Goal: Use online tool/utility: Utilize a website feature to perform a specific function

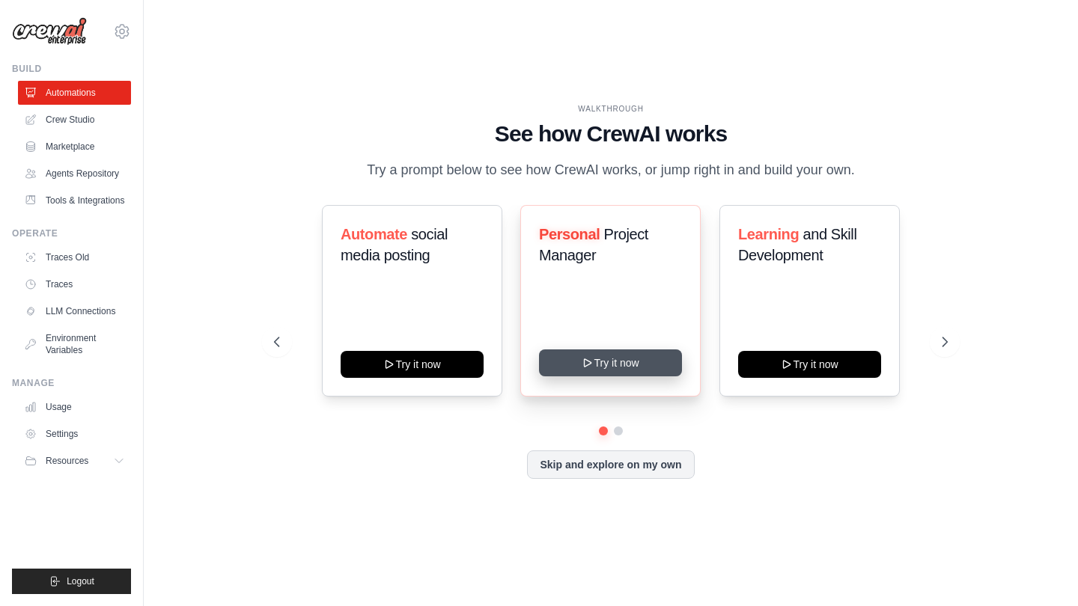
click at [612, 364] on button "Try it now" at bounding box center [610, 363] width 143 height 27
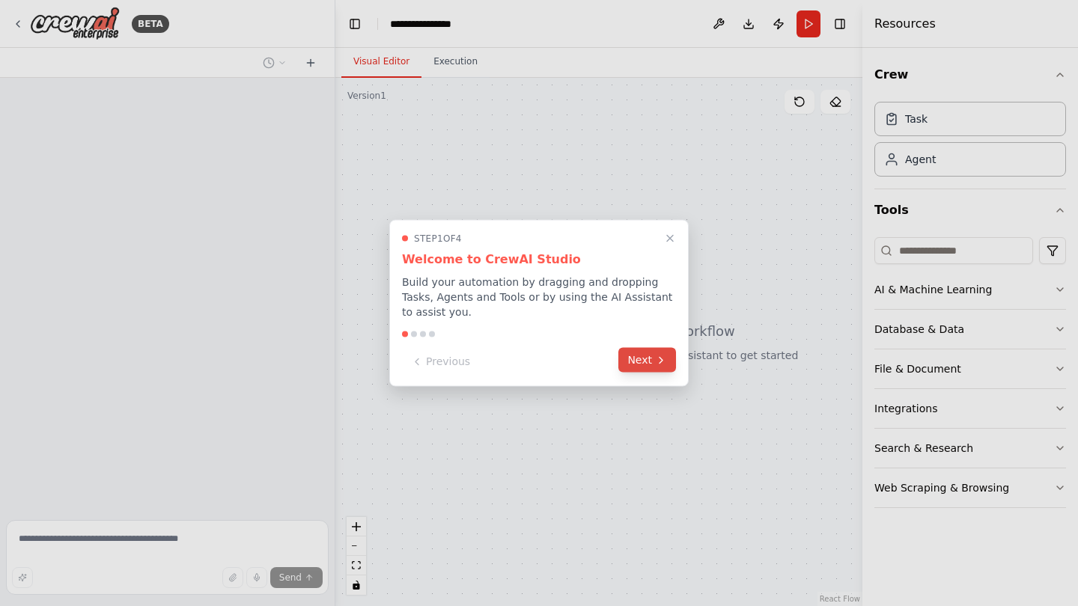
click at [641, 361] on button "Next" at bounding box center [647, 360] width 58 height 25
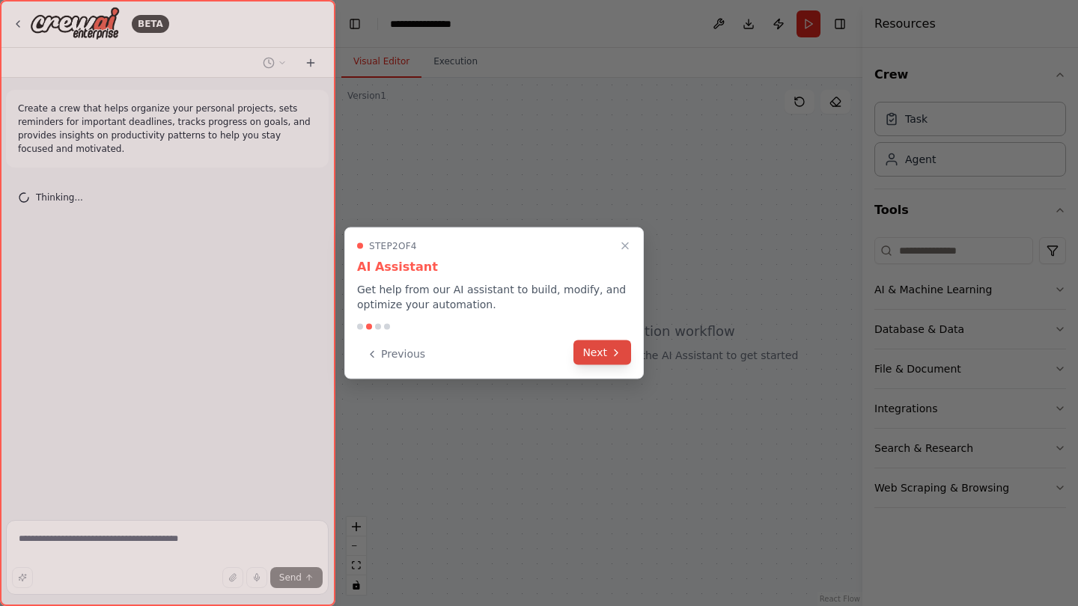
click at [608, 351] on button "Next" at bounding box center [602, 353] width 58 height 25
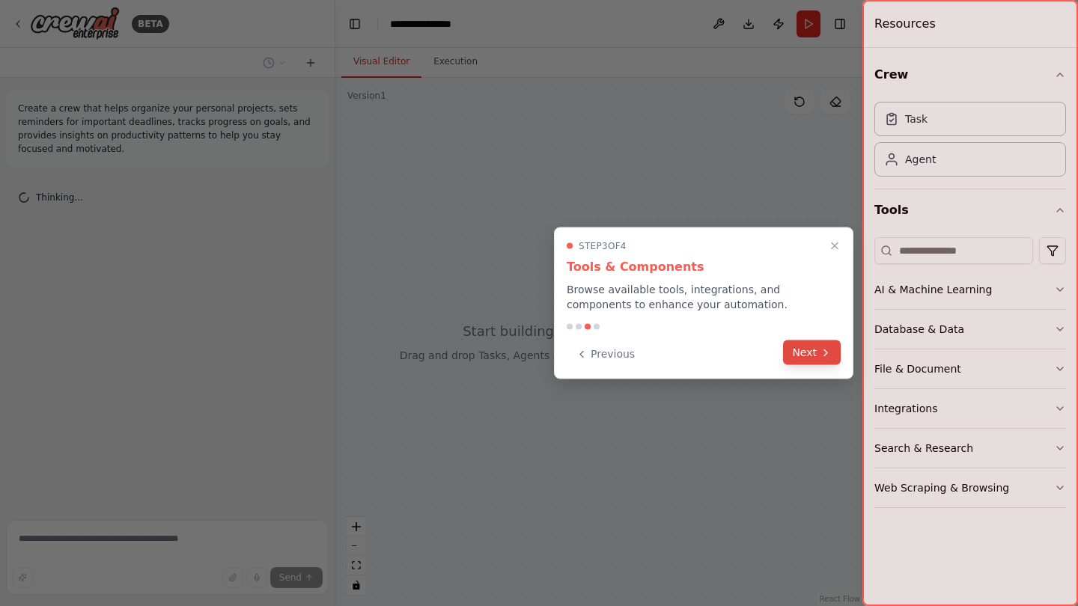
click at [793, 353] on button "Next" at bounding box center [812, 353] width 58 height 25
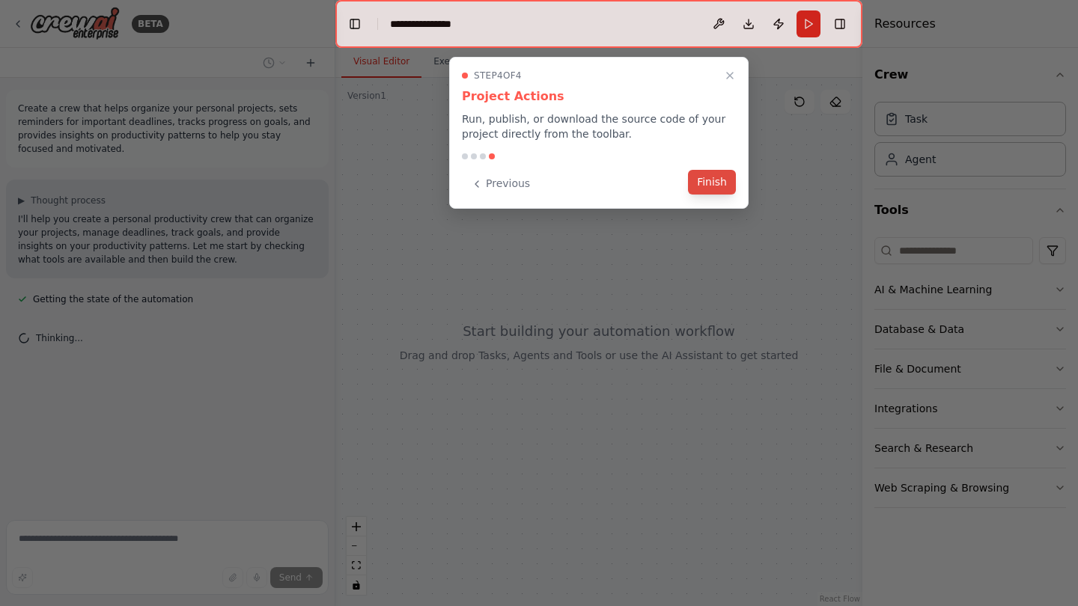
click at [714, 179] on button "Finish" at bounding box center [712, 182] width 48 height 25
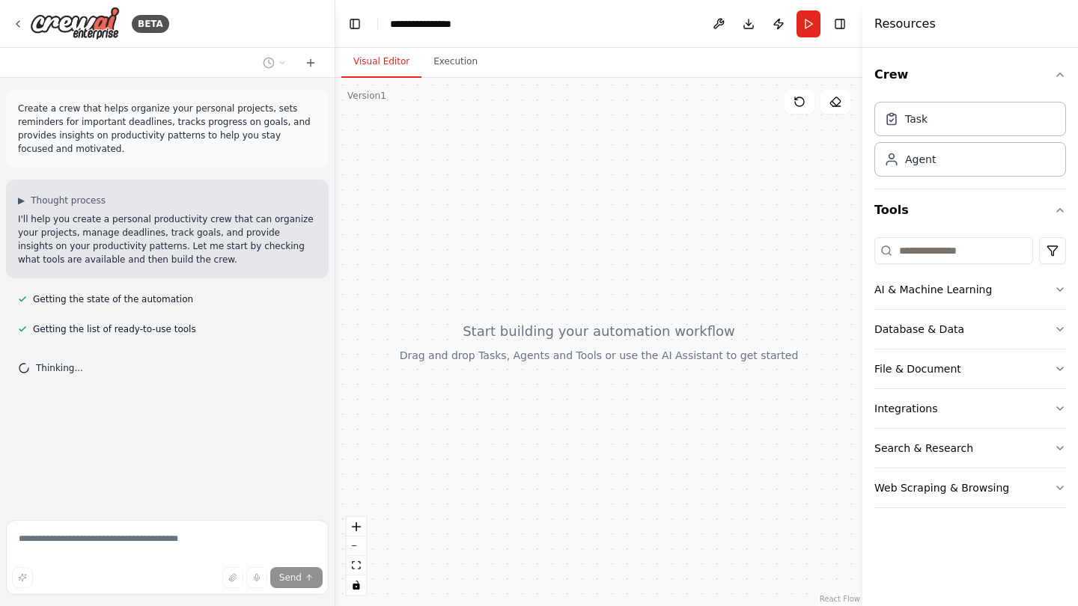
click at [648, 304] on div at bounding box center [598, 342] width 527 height 528
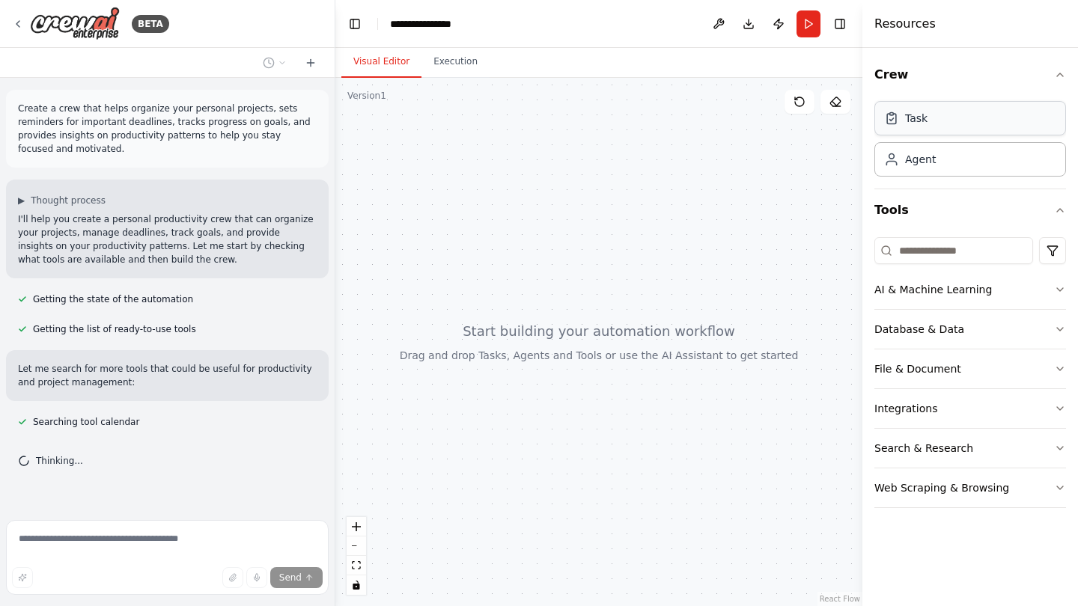
scroll to position [6, 0]
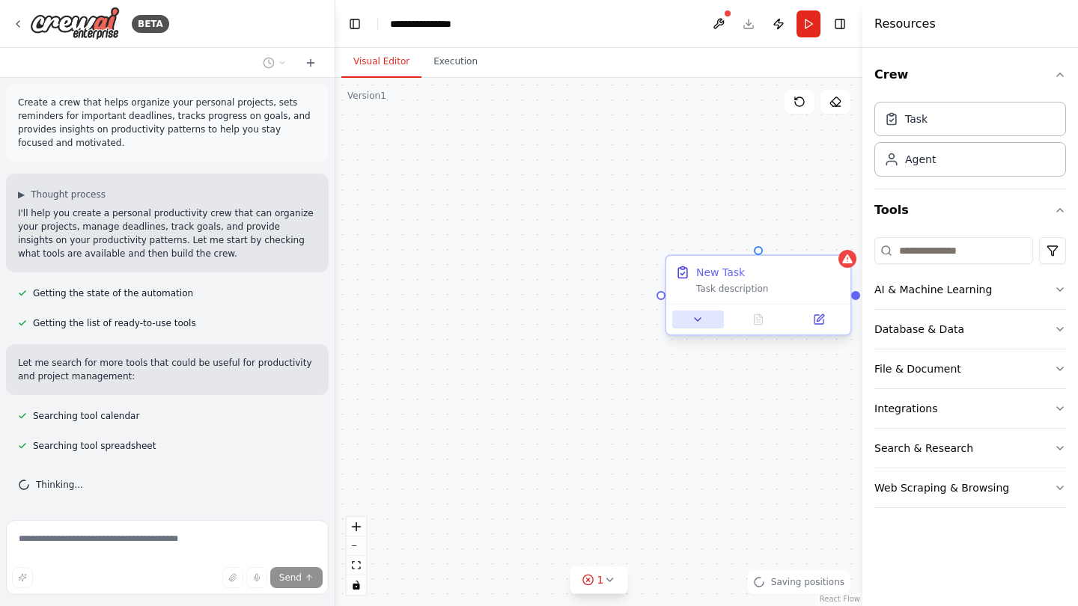
click at [704, 322] on button at bounding box center [698, 320] width 52 height 18
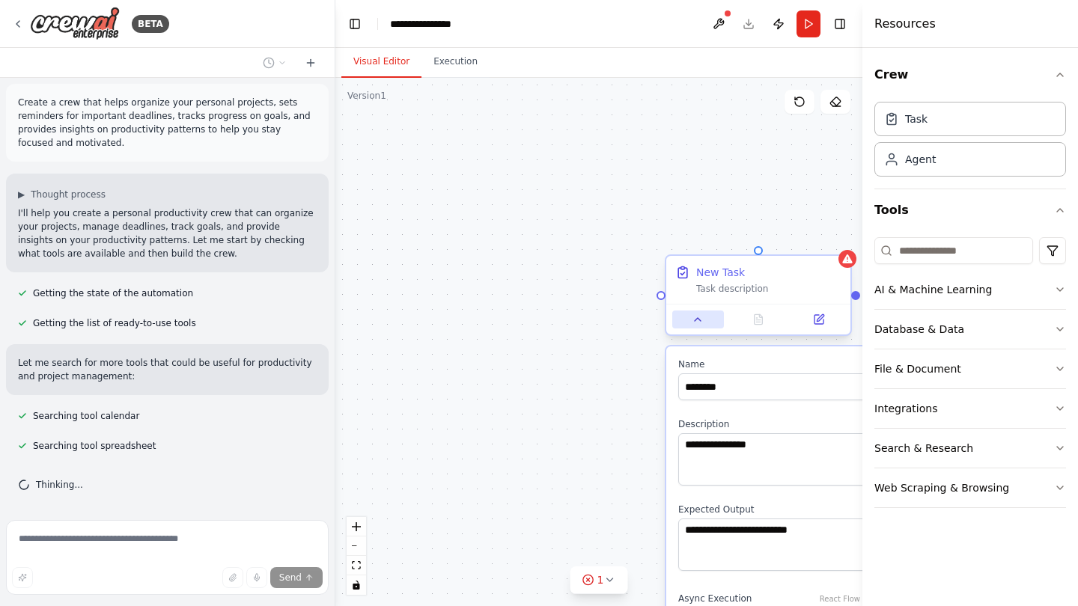
scroll to position [36, 0]
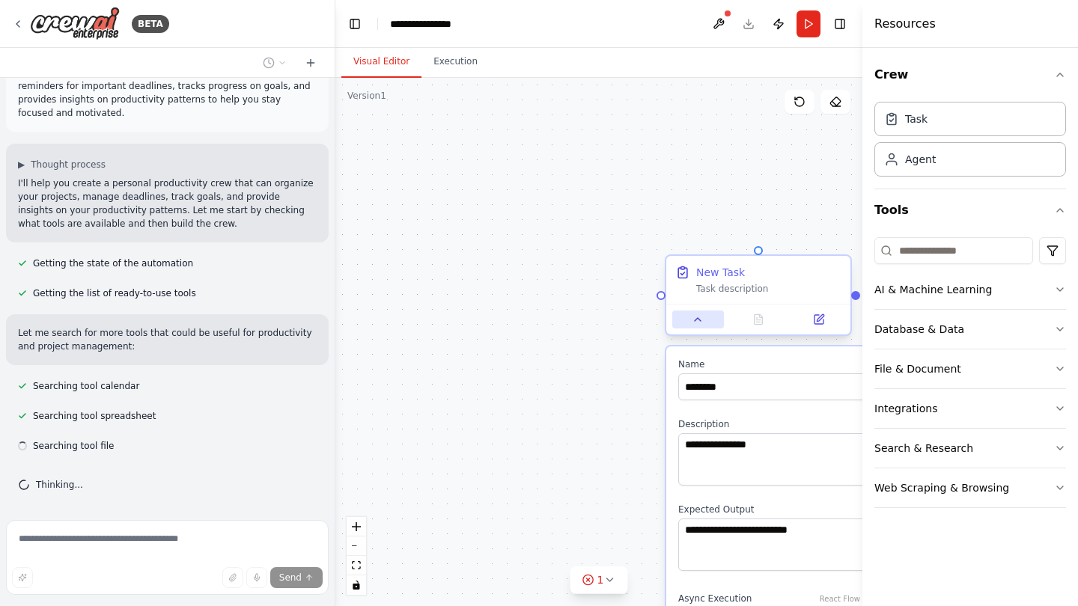
click at [704, 322] on button at bounding box center [698, 320] width 52 height 18
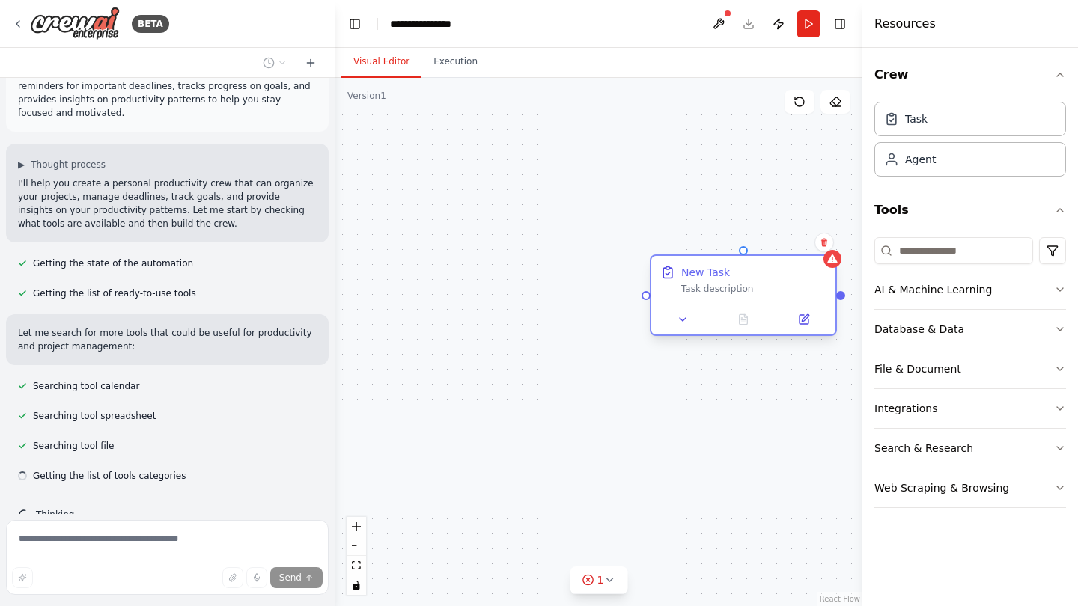
scroll to position [66, 0]
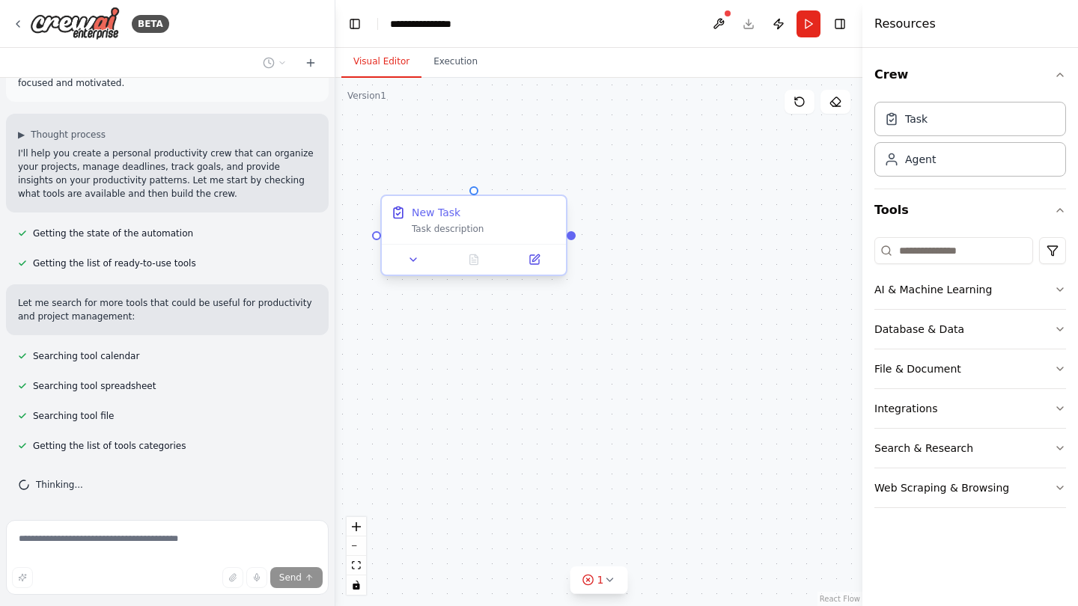
drag, startPoint x: 748, startPoint y: 277, endPoint x: 459, endPoint y: 218, distance: 294.9
click at [459, 218] on div "New Task" at bounding box center [484, 212] width 145 height 15
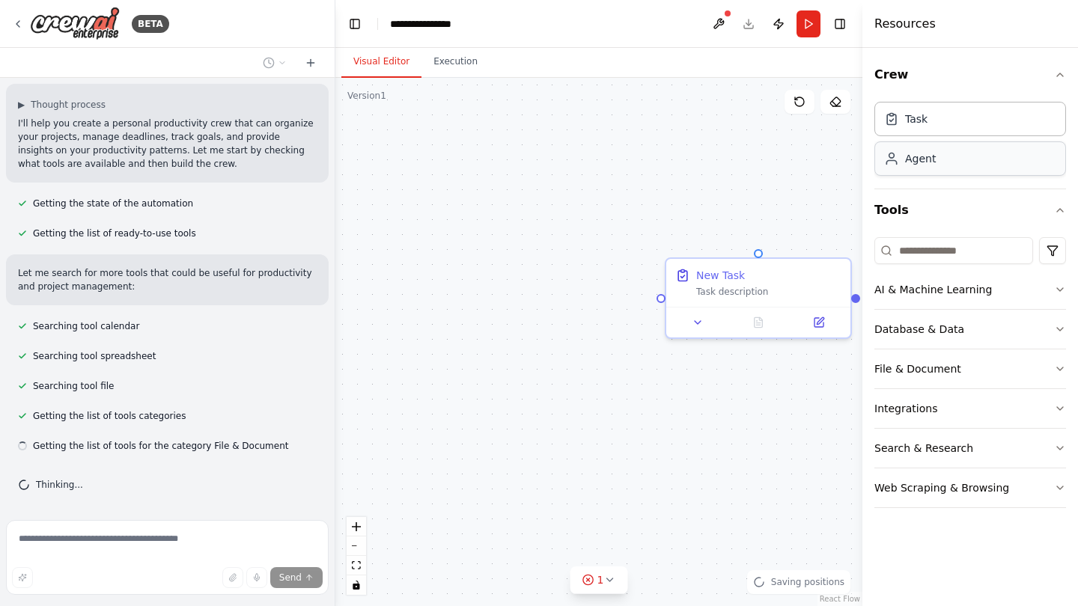
click at [911, 158] on div "Agent" at bounding box center [920, 158] width 31 height 15
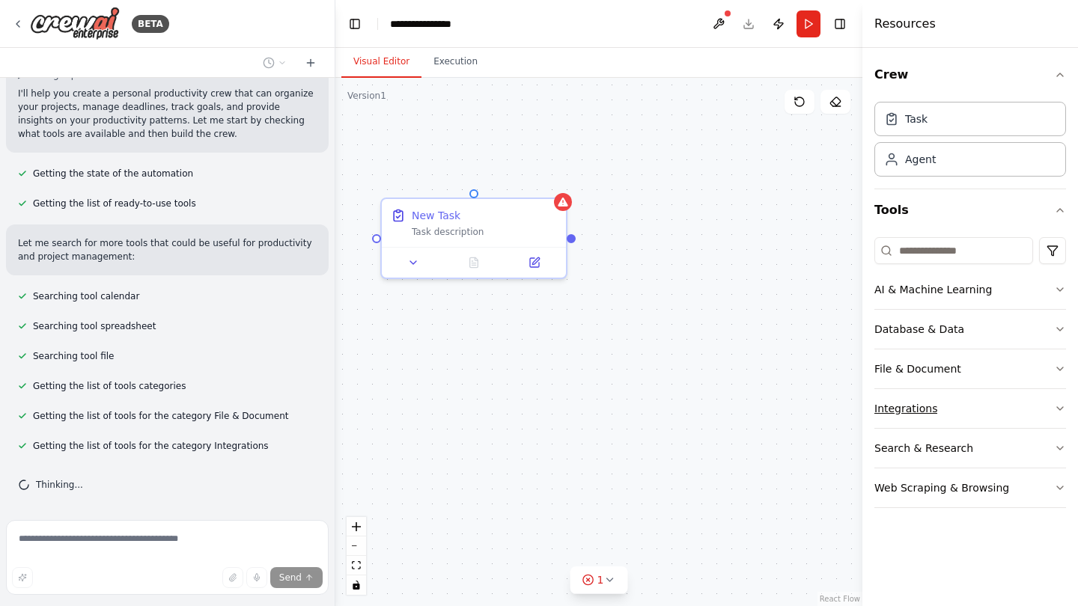
click at [912, 412] on div "Integrations" at bounding box center [905, 408] width 63 height 15
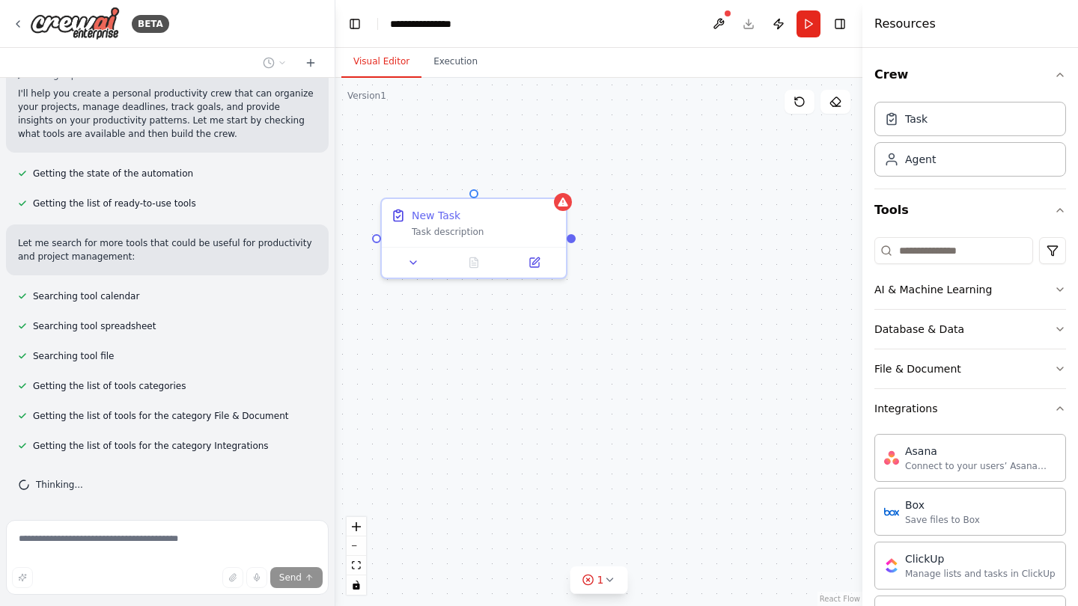
scroll to position [0, 0]
click at [903, 210] on button "Tools" at bounding box center [970, 210] width 192 height 42
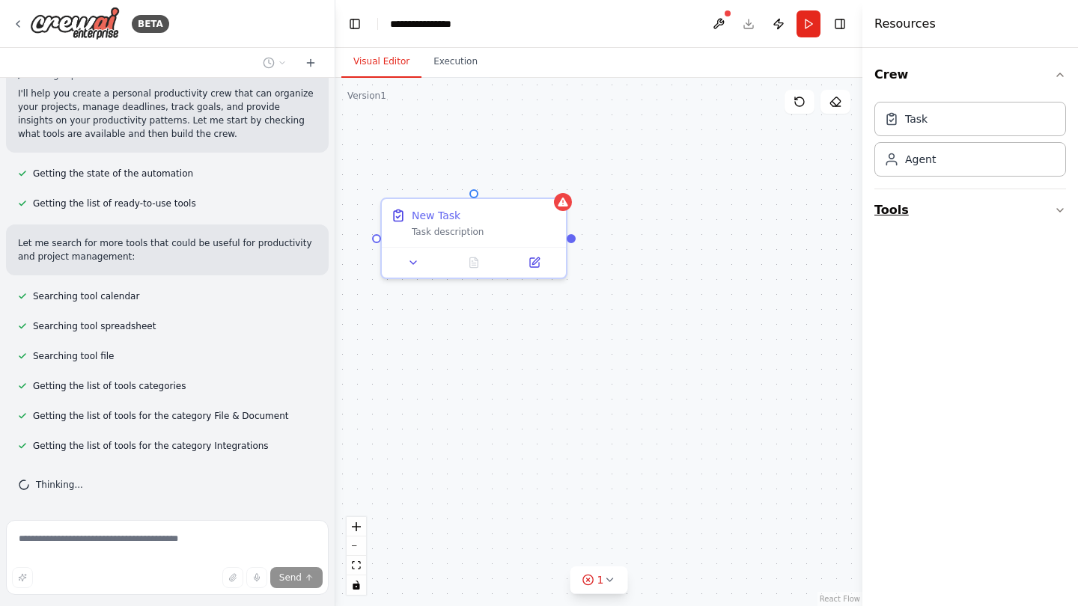
click at [903, 210] on button "Tools" at bounding box center [970, 210] width 192 height 42
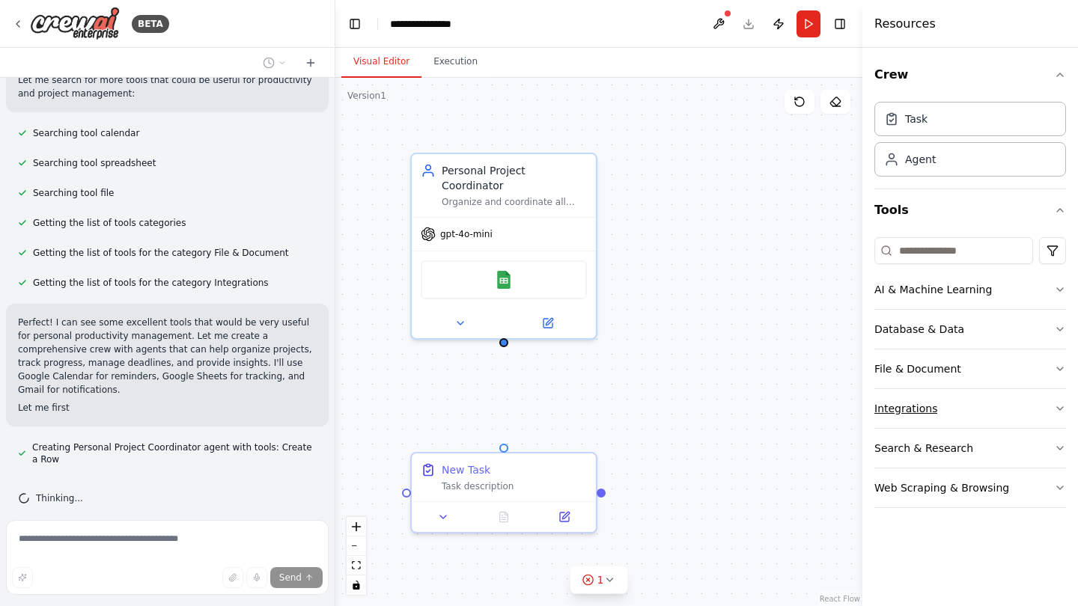
click at [955, 406] on button "Integrations" at bounding box center [970, 408] width 192 height 39
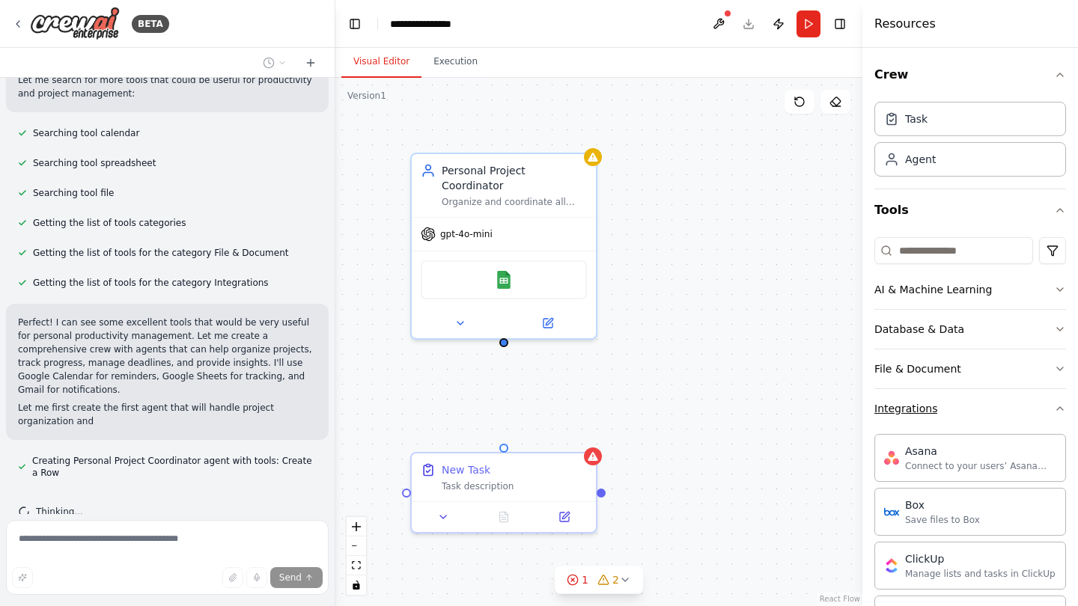
scroll to position [302, 0]
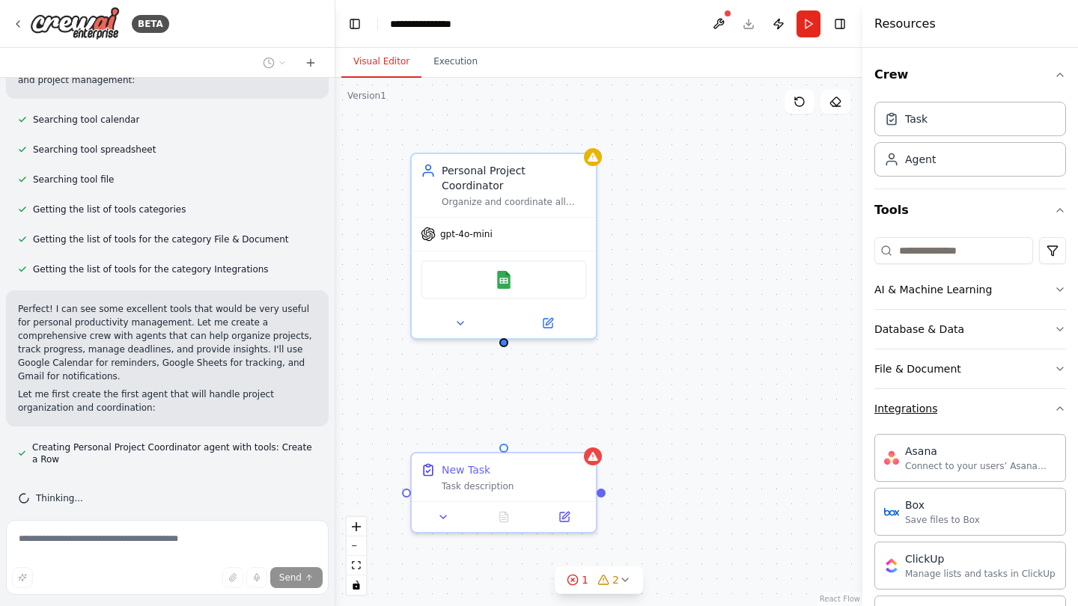
click at [955, 406] on button "Integrations" at bounding box center [970, 408] width 192 height 39
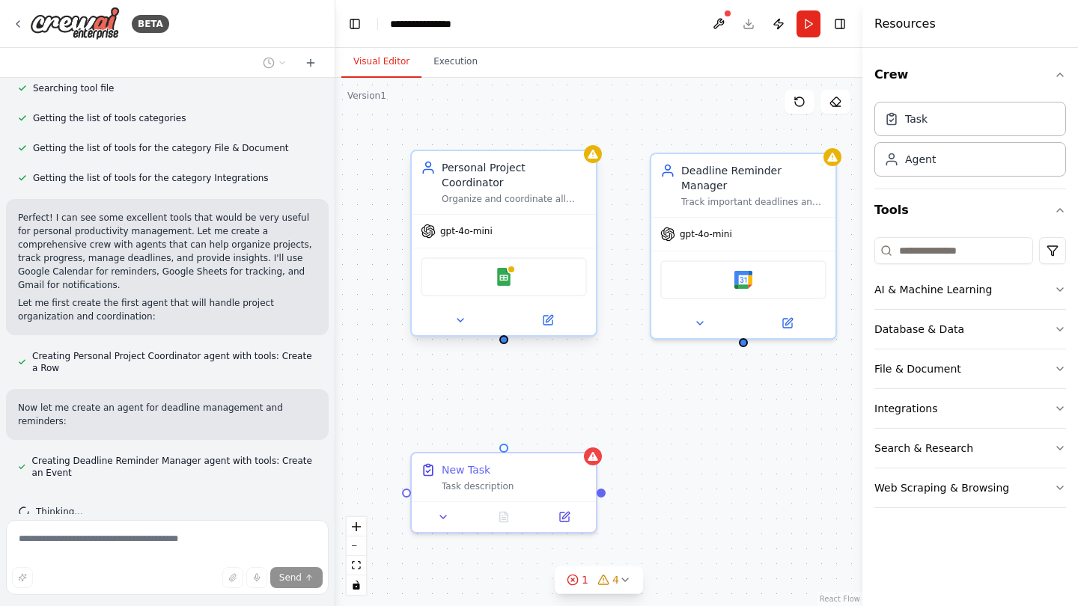
scroll to position [473, 0]
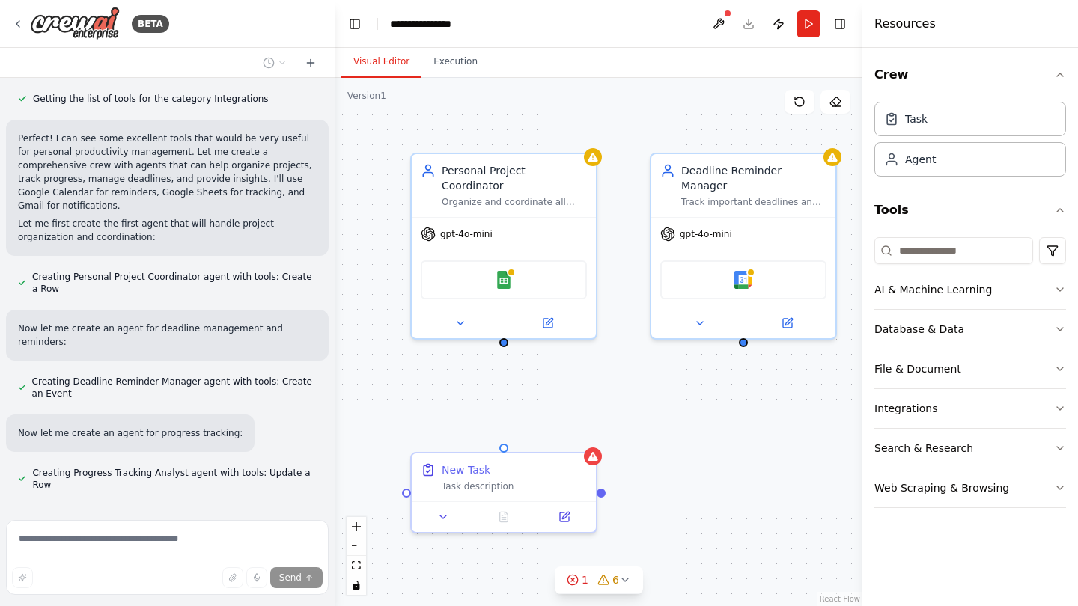
click at [1060, 330] on icon "button" at bounding box center [1060, 329] width 12 height 12
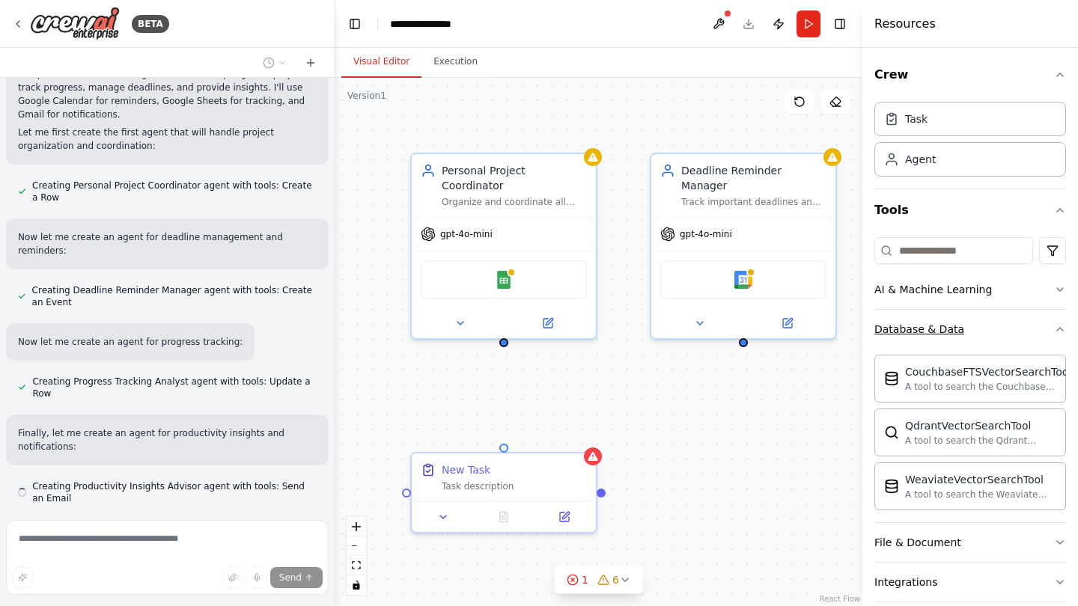
scroll to position [578, 0]
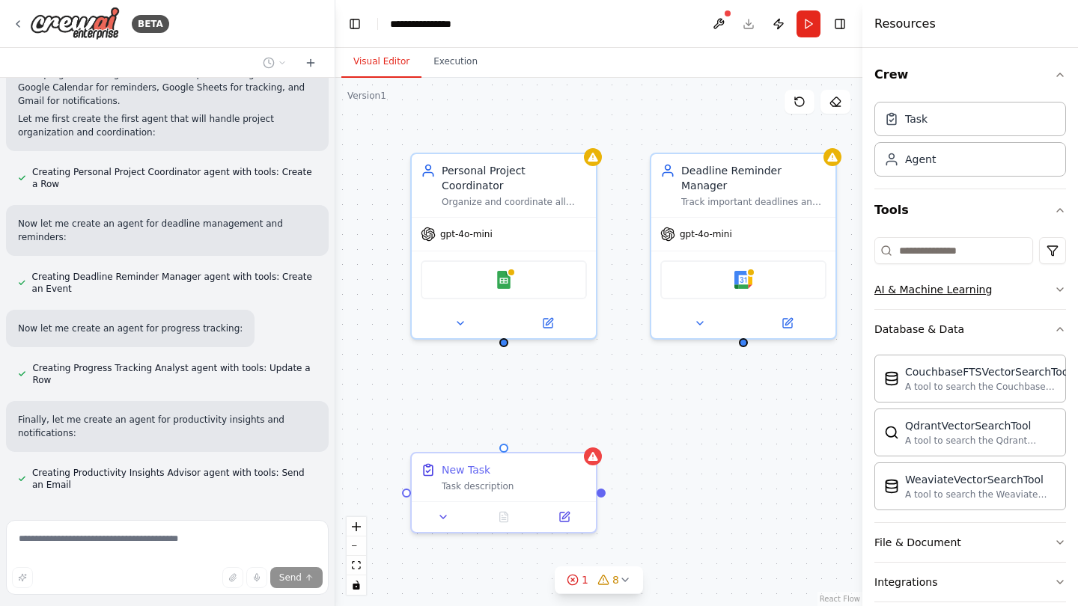
click at [1060, 299] on button "AI & Machine Learning" at bounding box center [970, 289] width 192 height 39
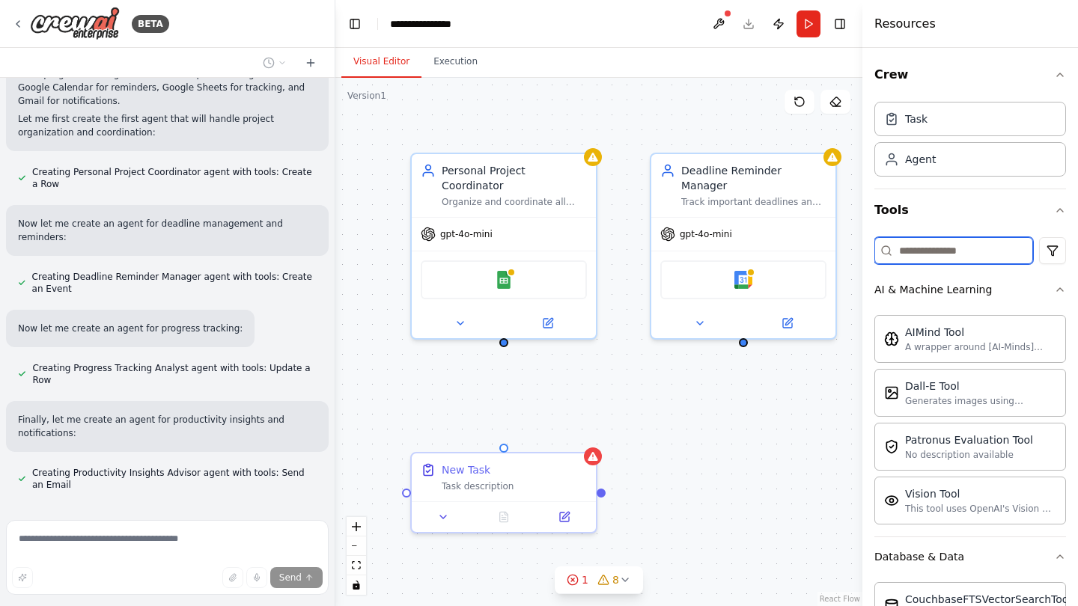
click at [969, 252] on input at bounding box center [953, 250] width 159 height 27
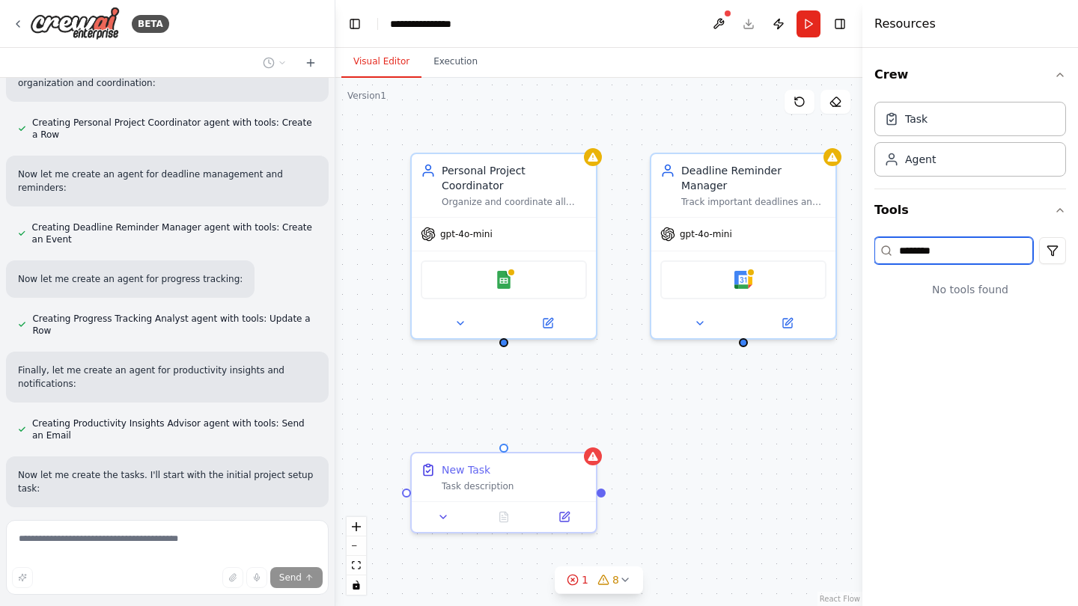
scroll to position [657, 0]
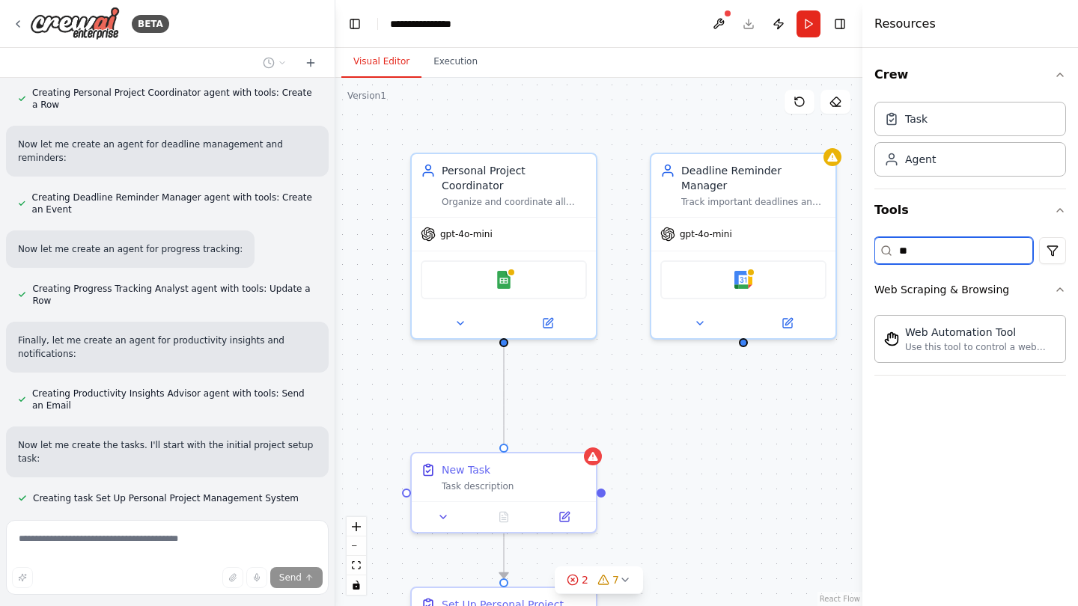
type input "*"
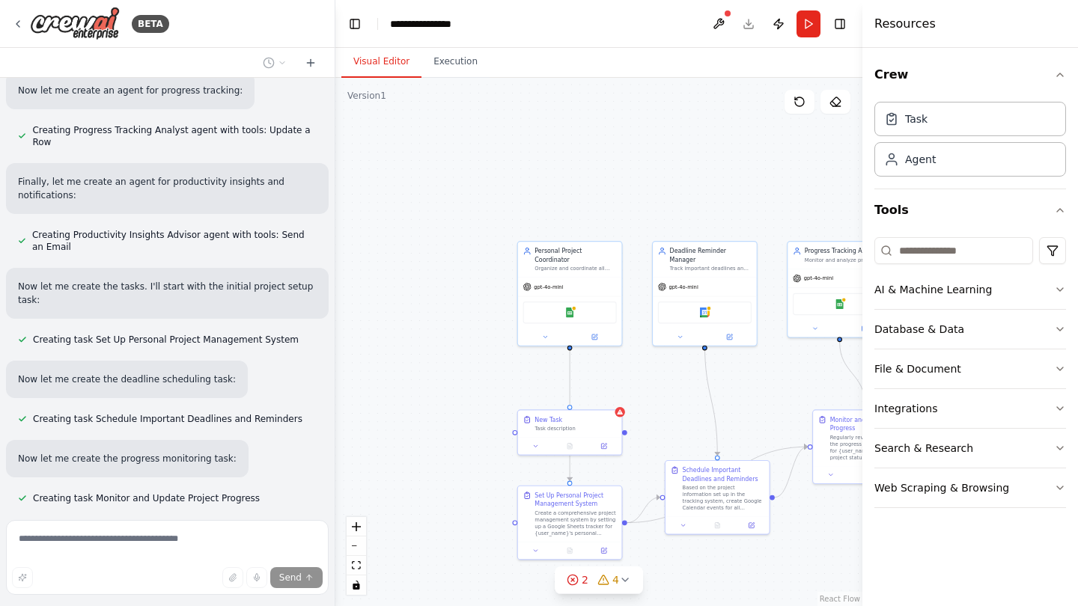
scroll to position [975, 0]
